Goal: Navigation & Orientation: Find specific page/section

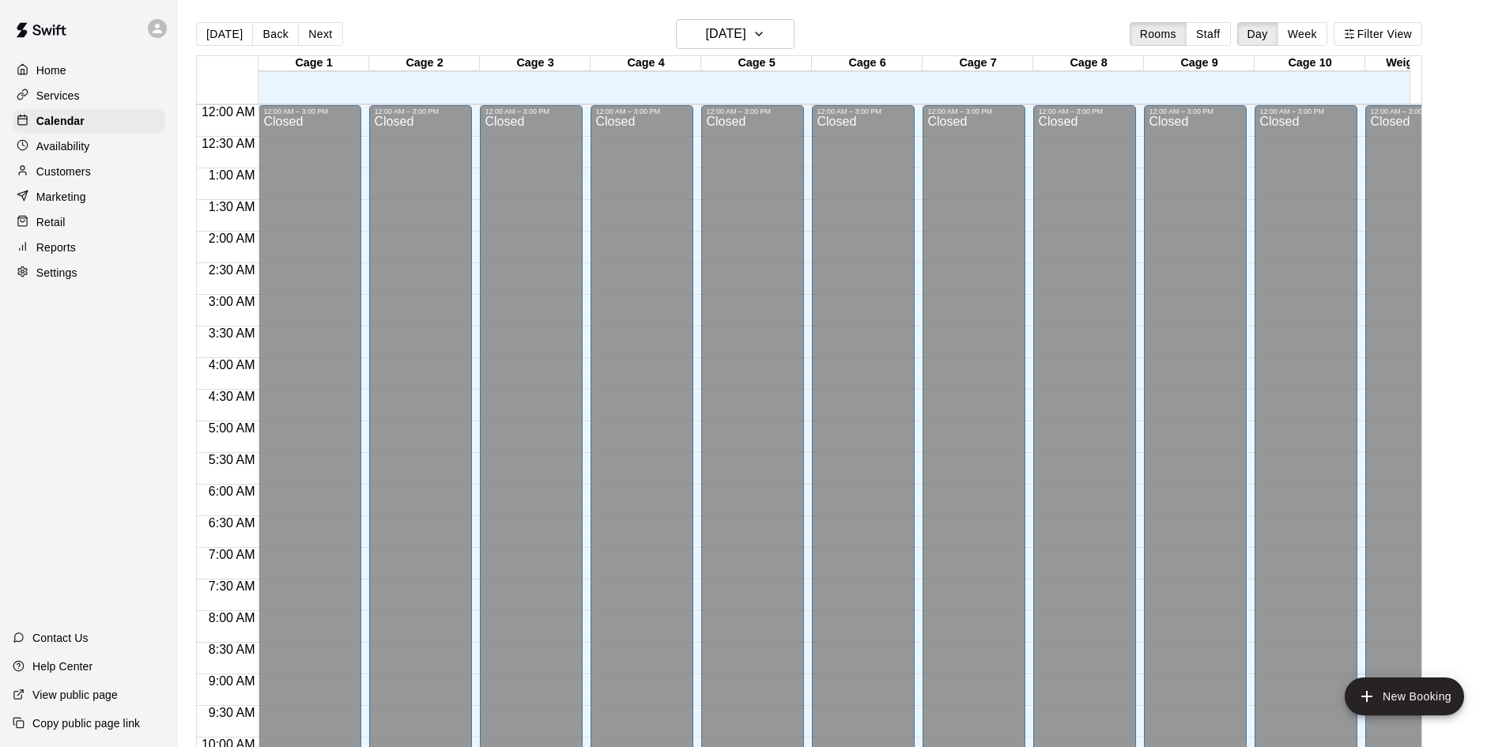
scroll to position [810, 0]
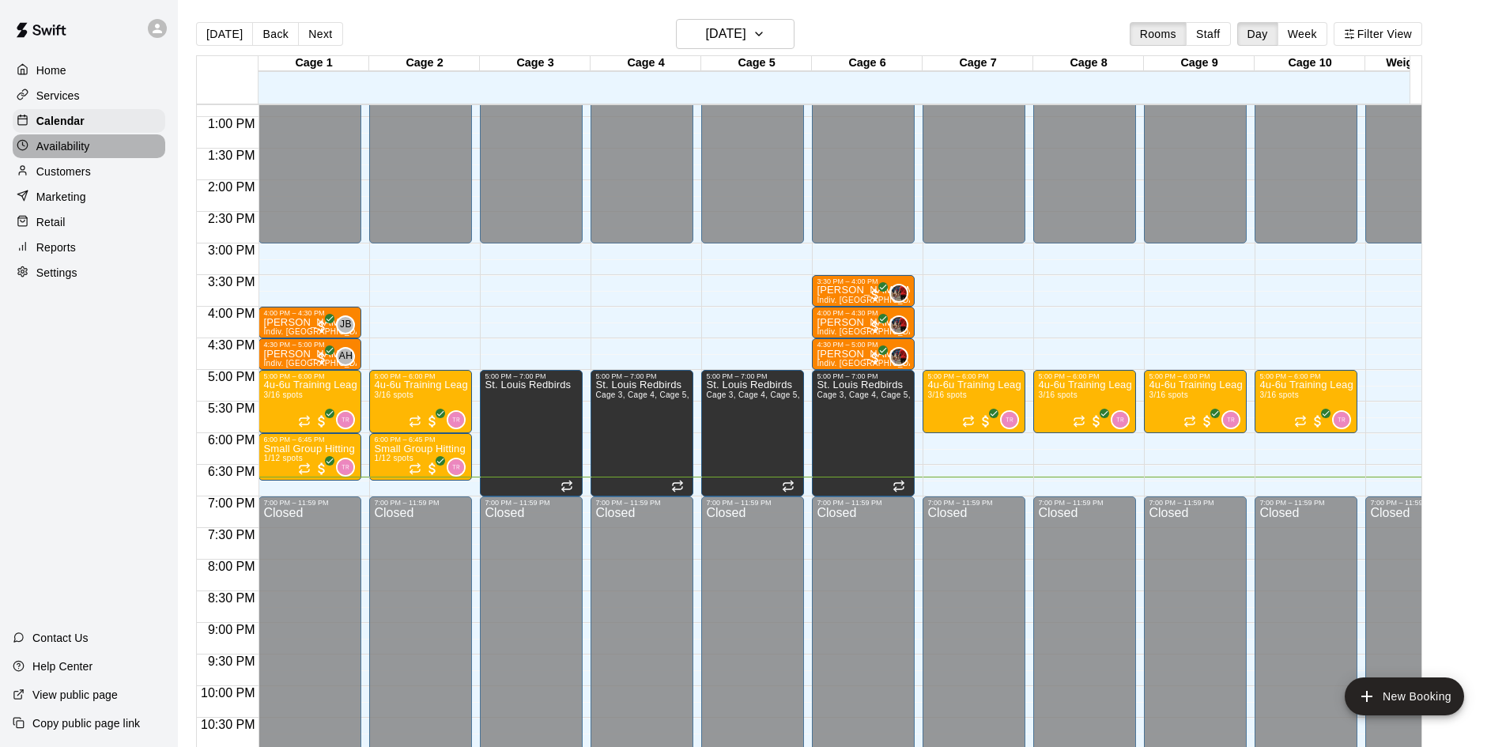
click at [77, 146] on p "Availability" at bounding box center [63, 146] width 54 height 16
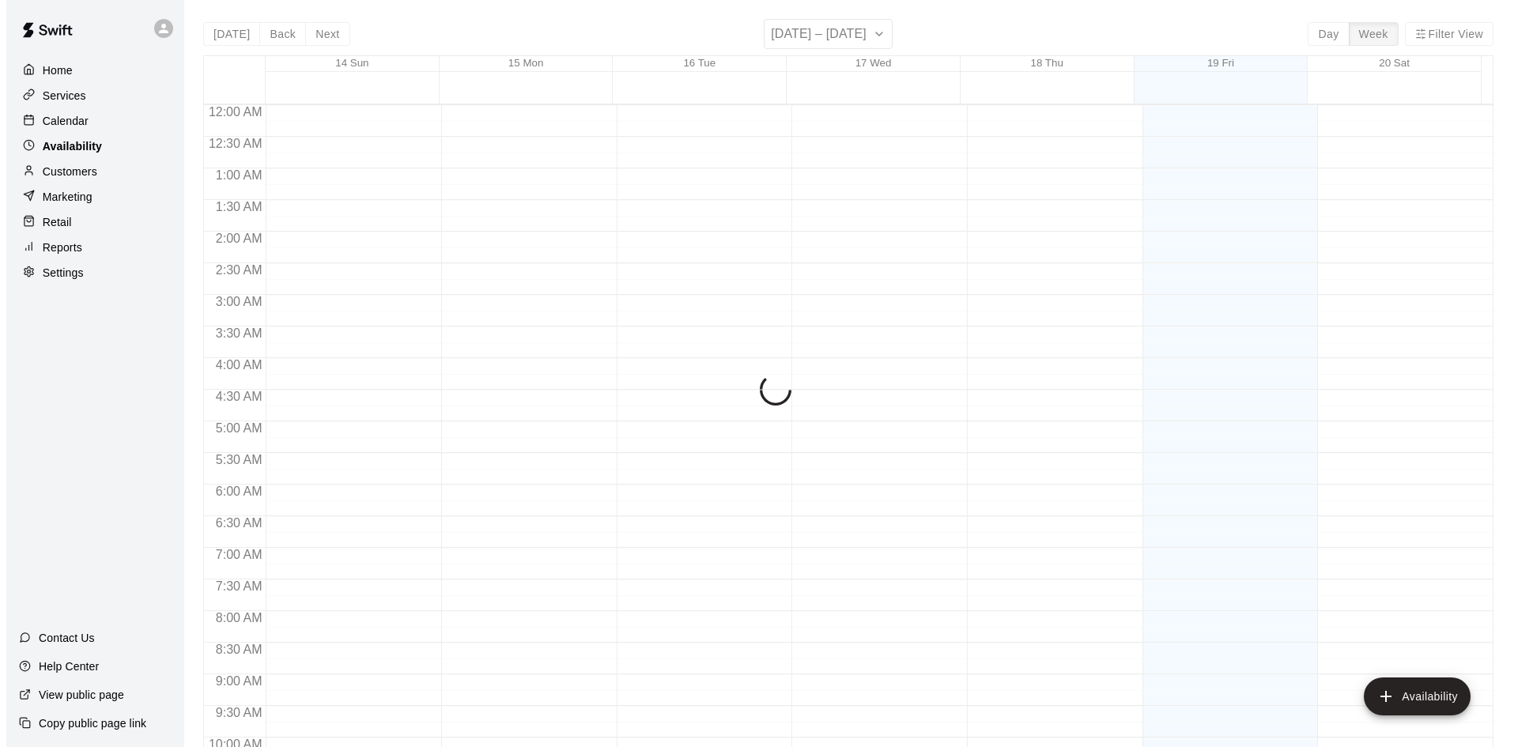
scroll to position [858, 0]
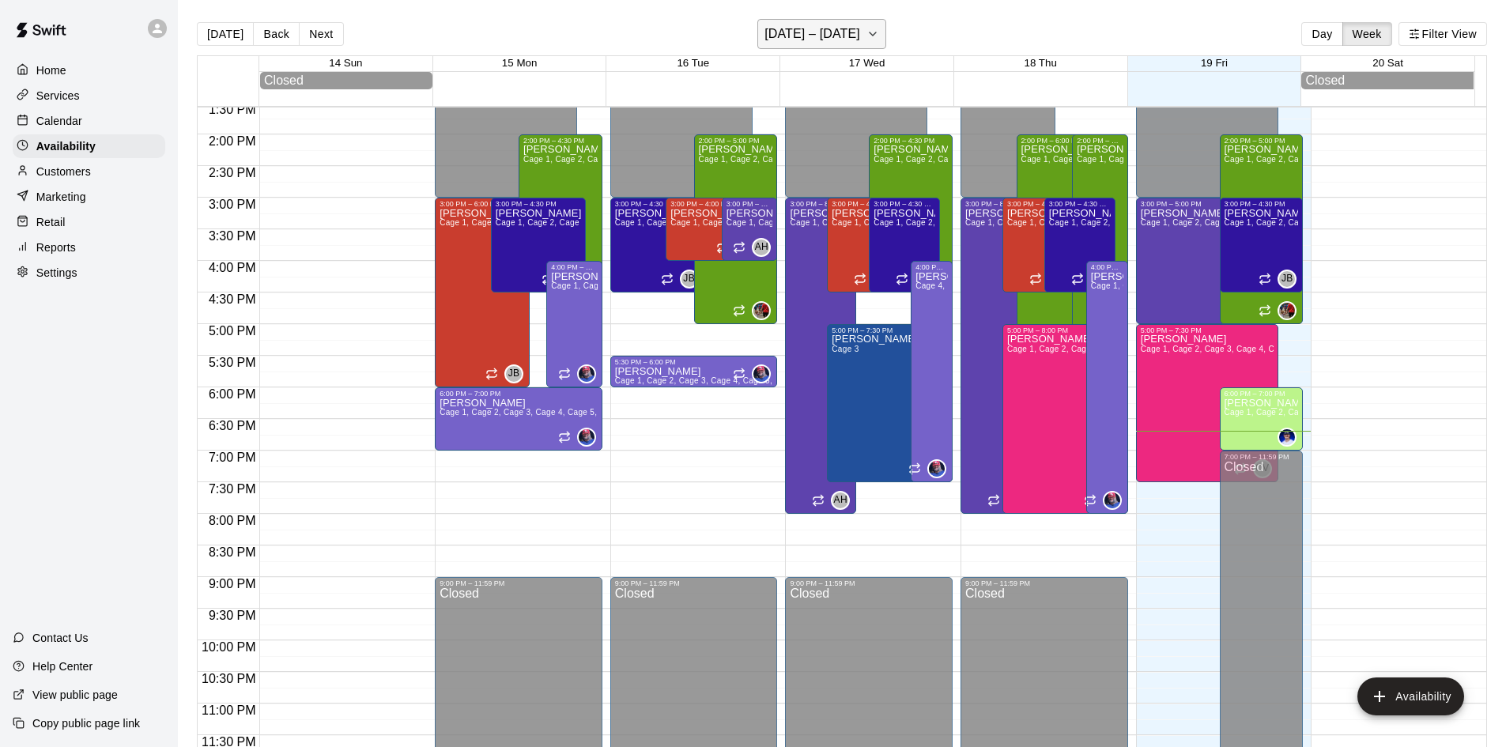
click at [860, 40] on h6 "[DATE] – [DATE]" at bounding box center [812, 34] width 96 height 22
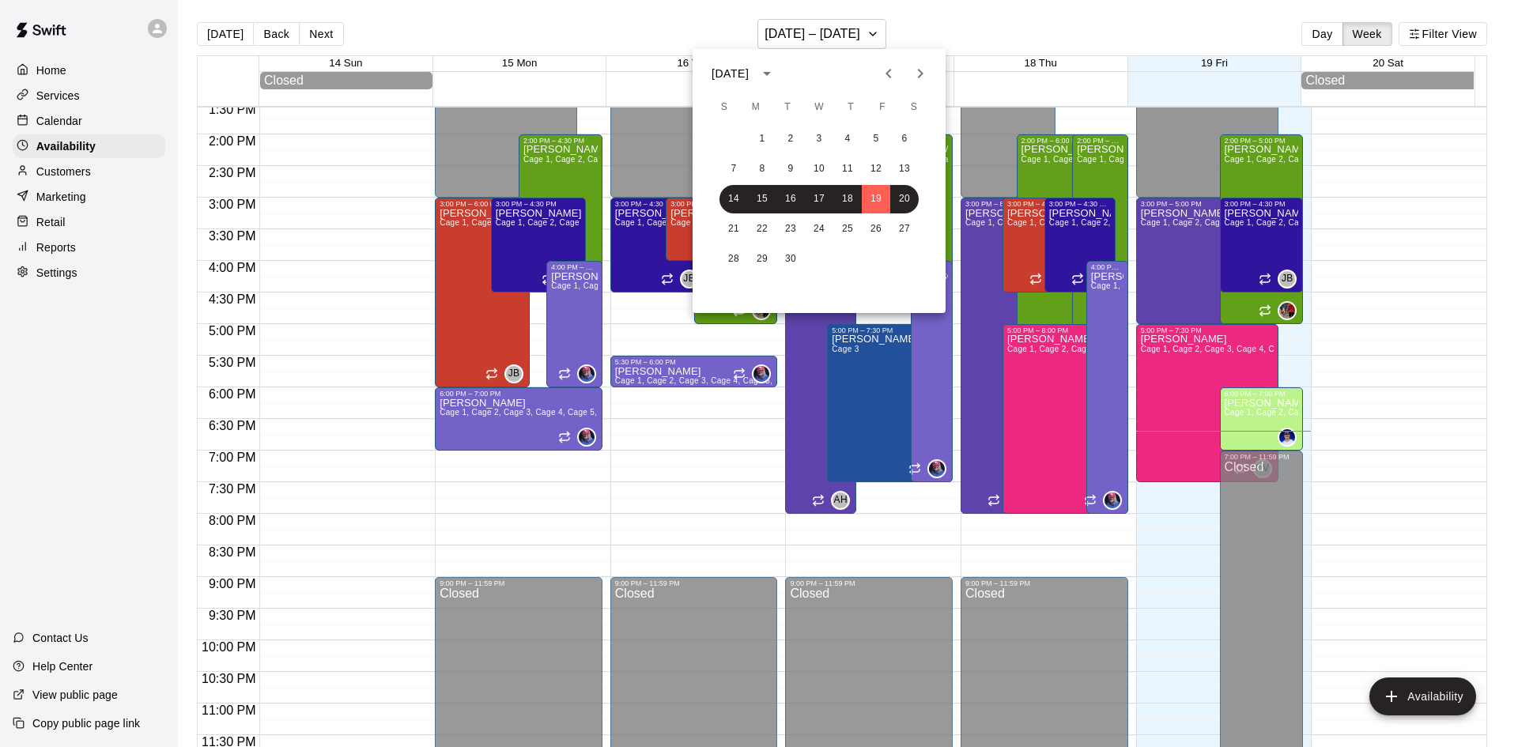
click at [978, 28] on div at bounding box center [759, 373] width 1518 height 747
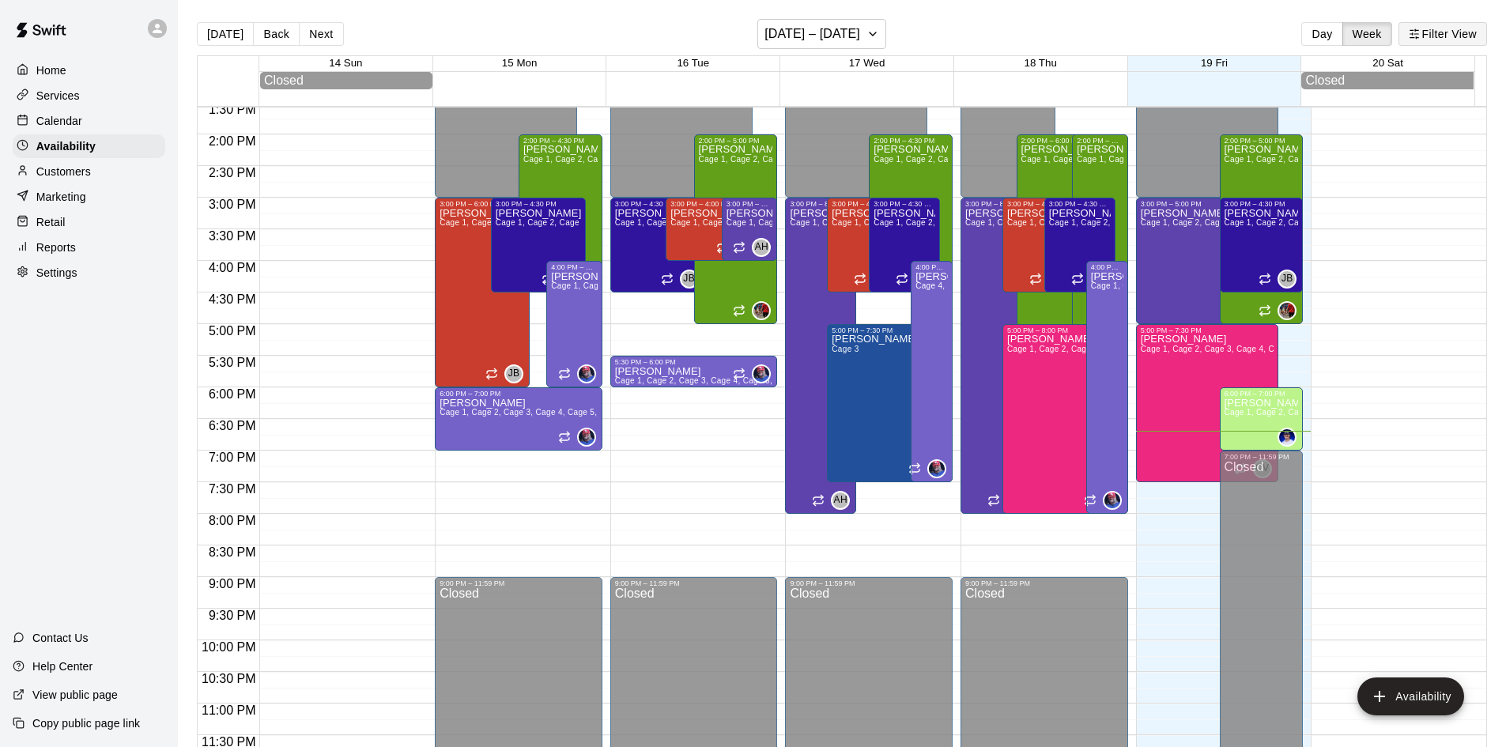
click at [1438, 39] on button "Filter View" at bounding box center [1442, 34] width 89 height 24
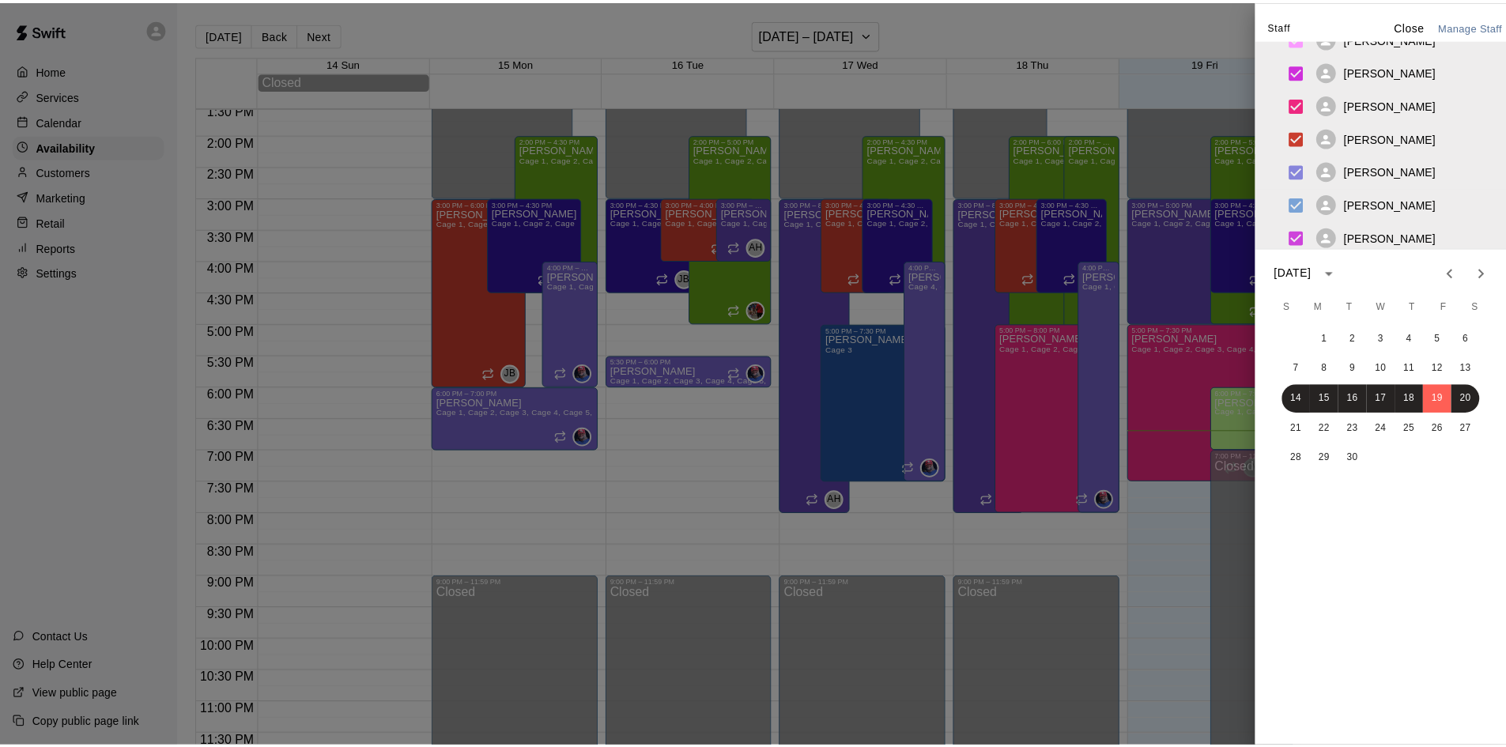
scroll to position [158, 0]
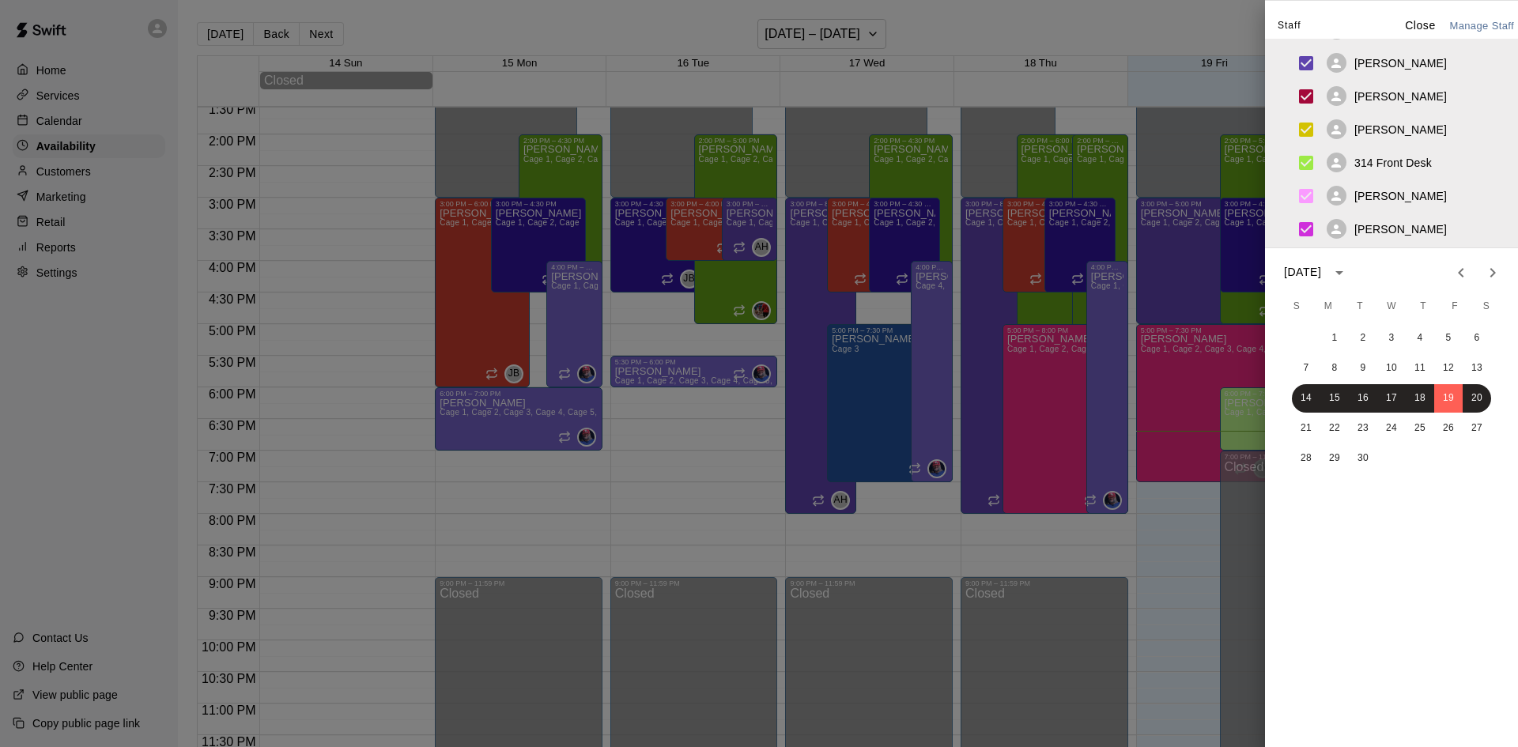
click at [1145, 49] on div at bounding box center [759, 373] width 1518 height 747
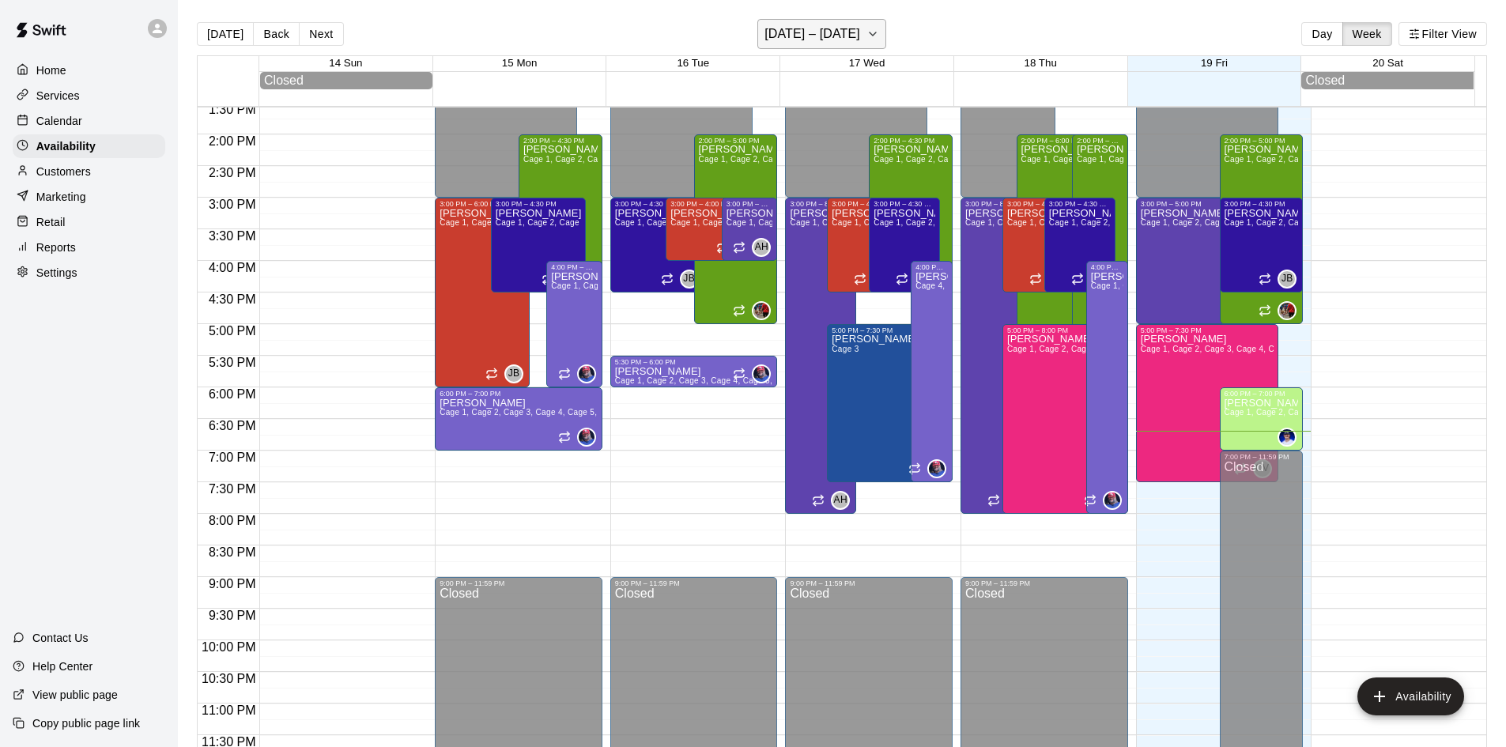
click at [797, 28] on h6 "[DATE] – [DATE]" at bounding box center [812, 34] width 96 height 22
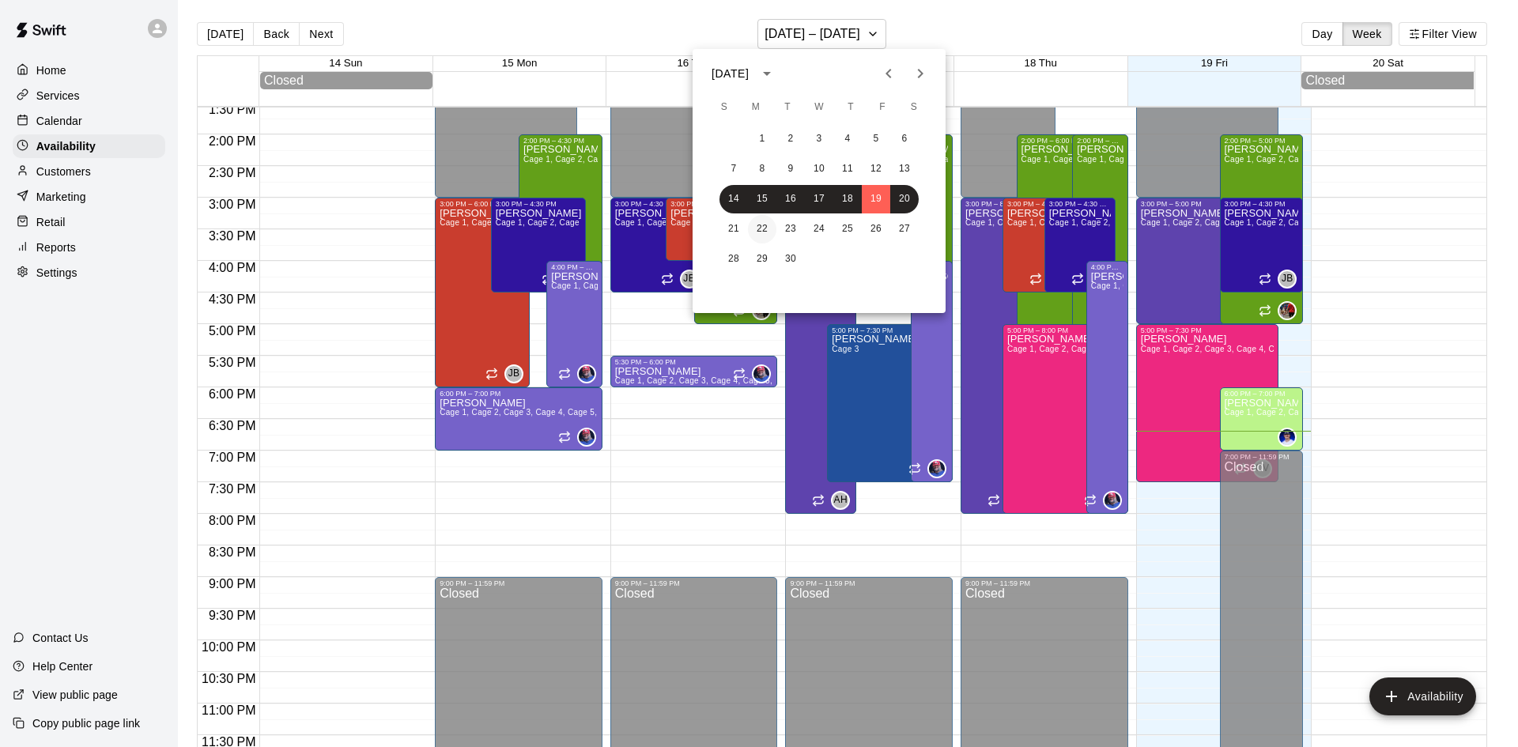
click at [762, 227] on button "22" at bounding box center [762, 229] width 28 height 28
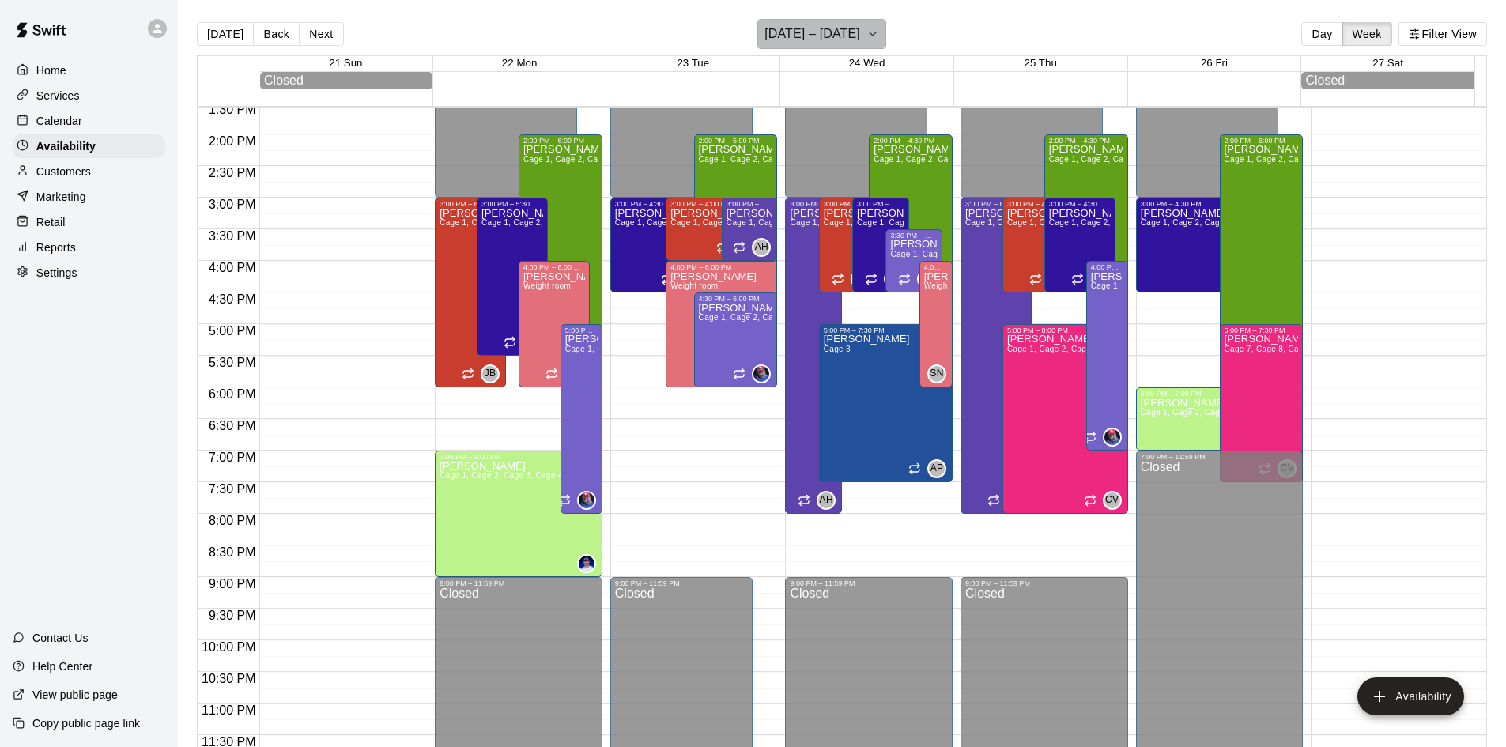
click at [818, 40] on h6 "[DATE] – [DATE]" at bounding box center [812, 34] width 96 height 22
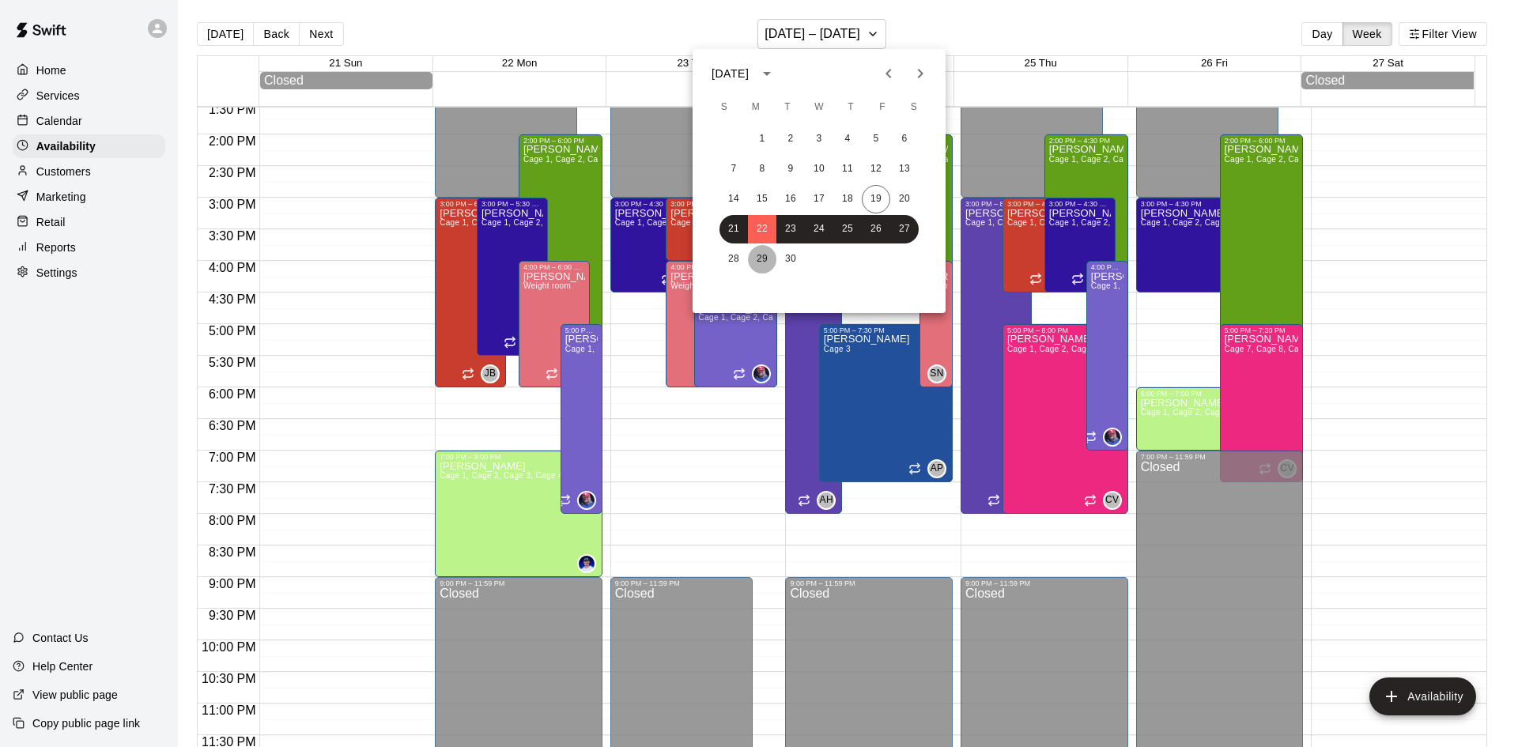
click at [761, 257] on button "29" at bounding box center [762, 259] width 28 height 28
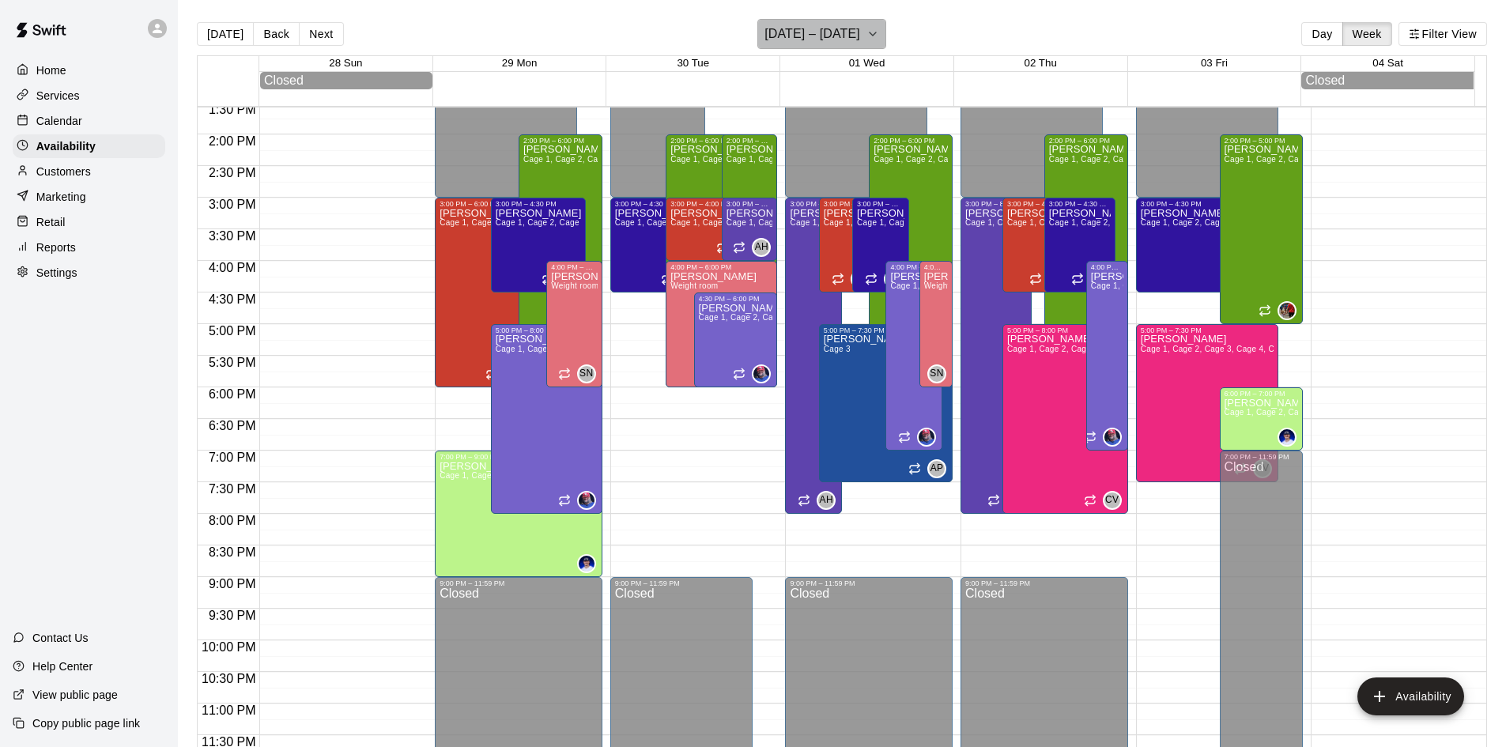
click at [764, 28] on h6 "[DATE] – [DATE]" at bounding box center [812, 34] width 96 height 22
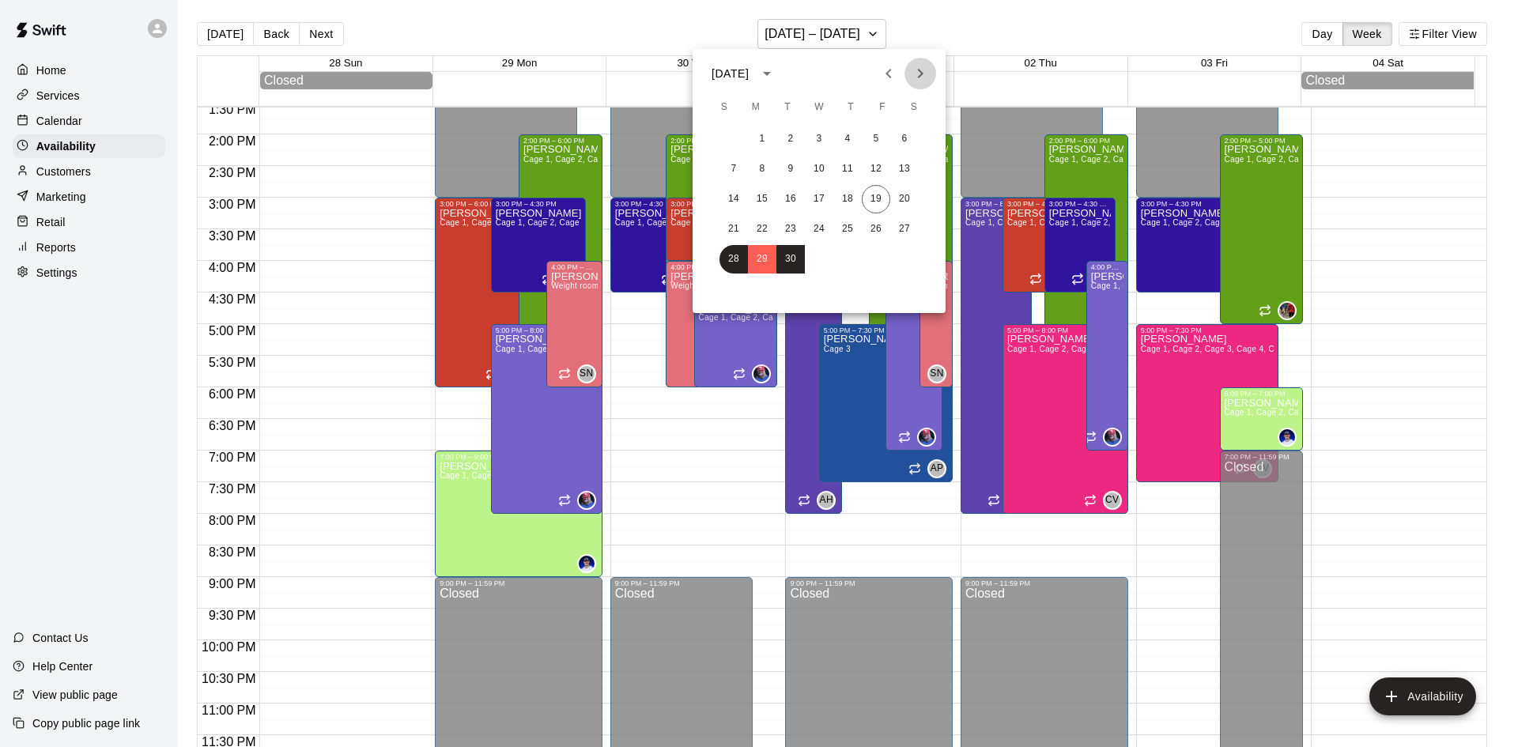
click at [918, 80] on icon "Next month" at bounding box center [920, 73] width 19 height 19
click at [760, 164] on button "6" at bounding box center [762, 169] width 28 height 28
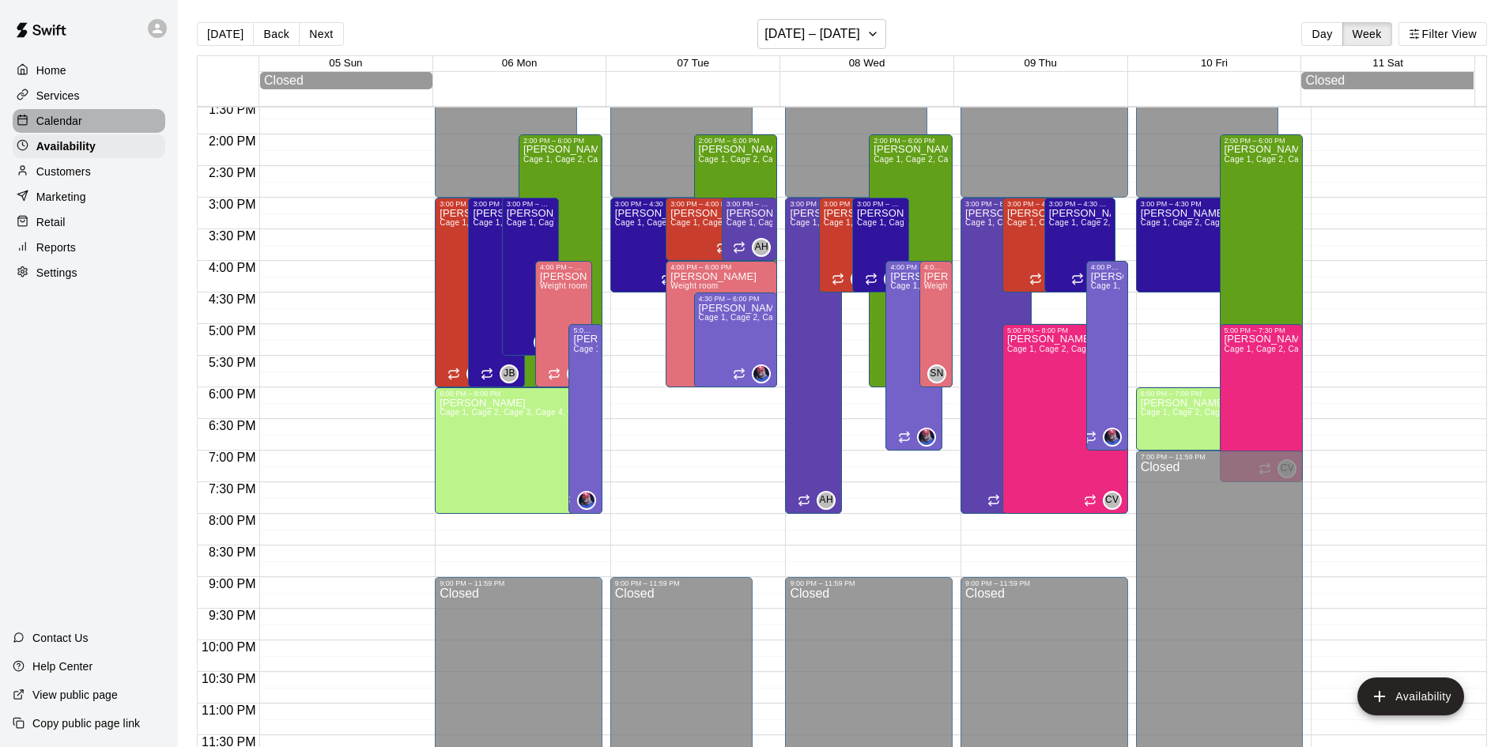
click at [60, 125] on p "Calendar" at bounding box center [59, 121] width 46 height 16
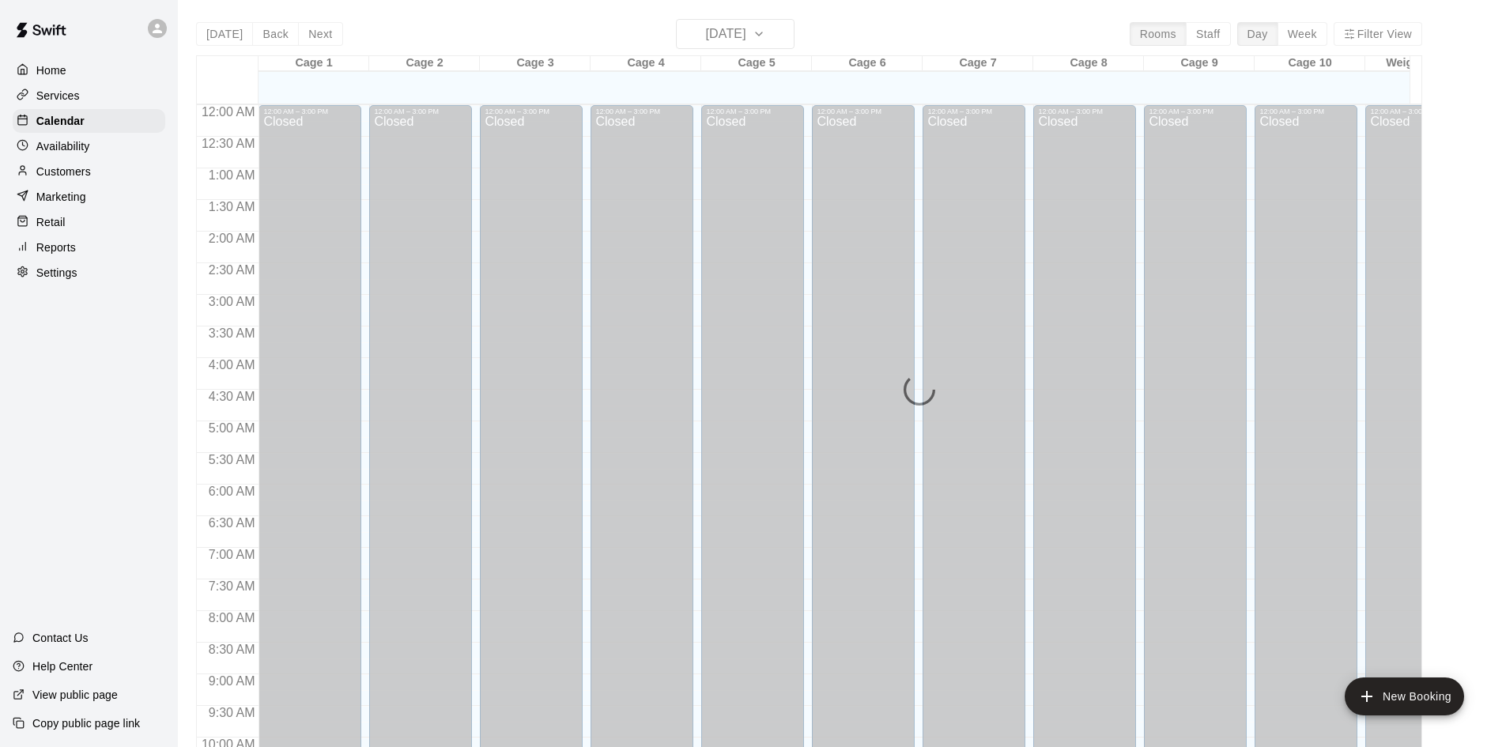
scroll to position [810, 0]
